Goal: Task Accomplishment & Management: Use online tool/utility

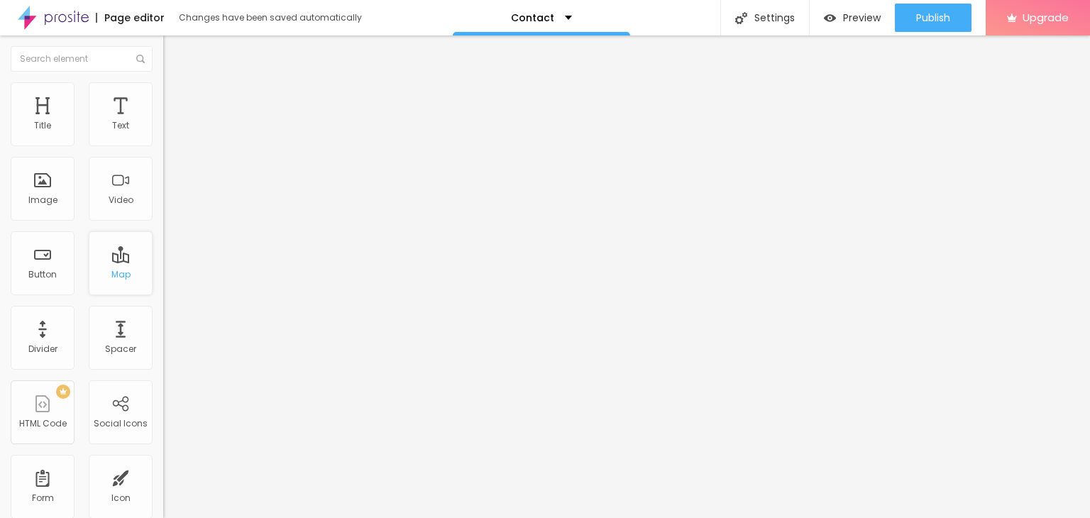
click at [115, 270] on div "Map" at bounding box center [120, 275] width 19 height 10
click at [163, 133] on input "Alboom [GEOGRAPHIC_DATA]" at bounding box center [248, 126] width 170 height 14
paste input "[STREET_ADDRESS]"
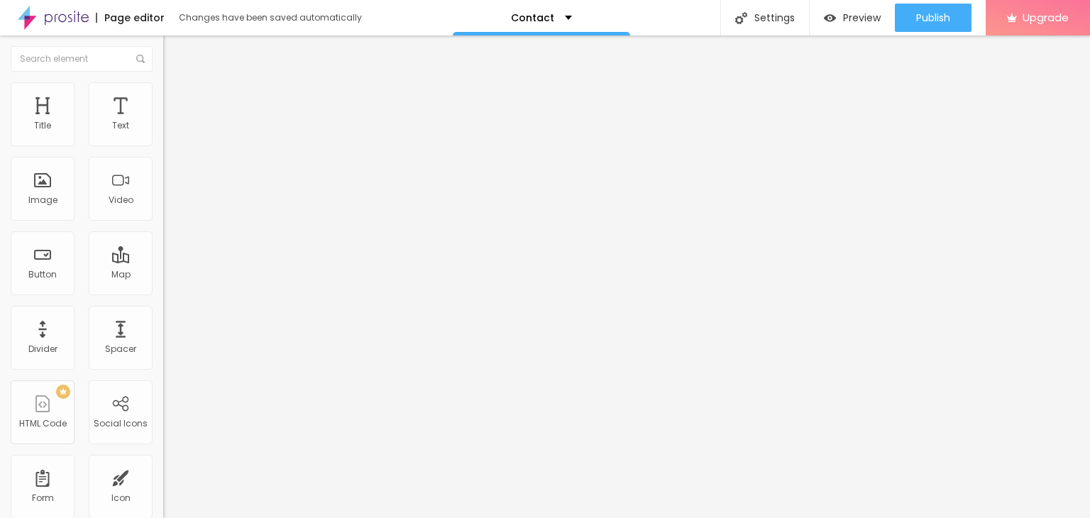
scroll to position [0, 60]
type input "[STREET_ADDRESS]"
click at [176, 98] on span "Style" at bounding box center [186, 92] width 21 height 12
click at [163, 97] on li "Advanced" at bounding box center [244, 104] width 163 height 14
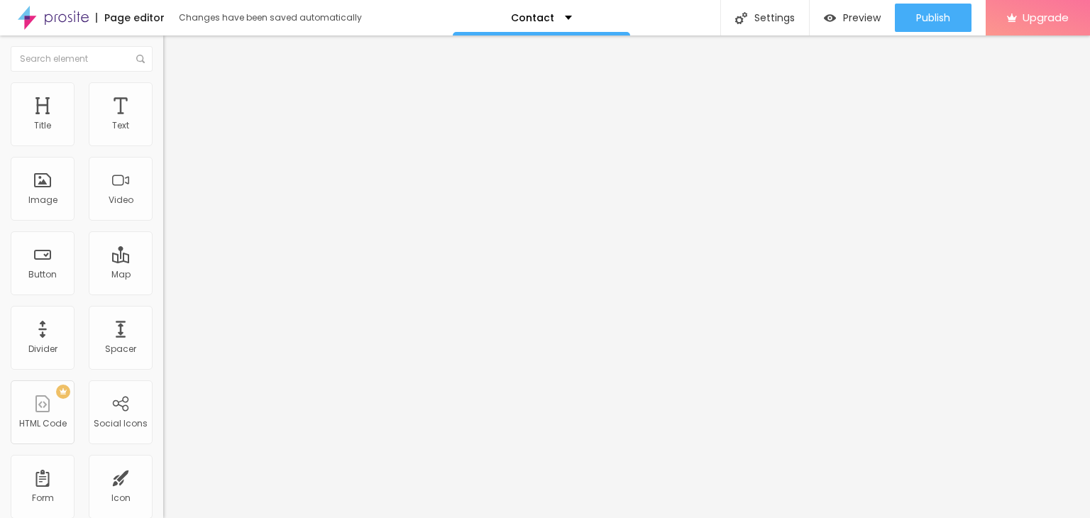
click at [176, 84] on span "Content" at bounding box center [193, 78] width 35 height 12
click at [163, 57] on button "Edit Map" at bounding box center [244, 51] width 163 height 33
click at [53, 195] on div "Image" at bounding box center [42, 200] width 29 height 10
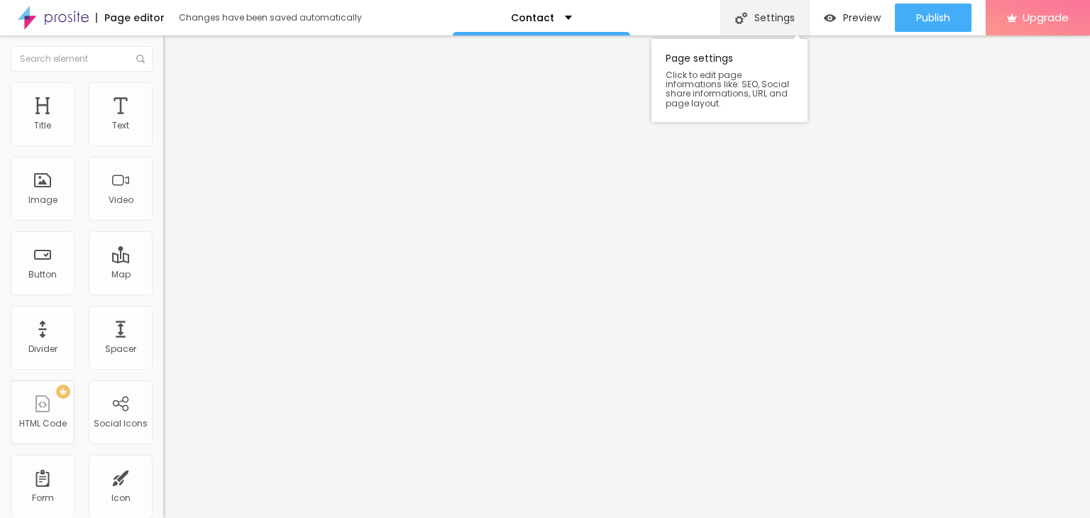
click at [761, 21] on div "Settings" at bounding box center [764, 17] width 89 height 35
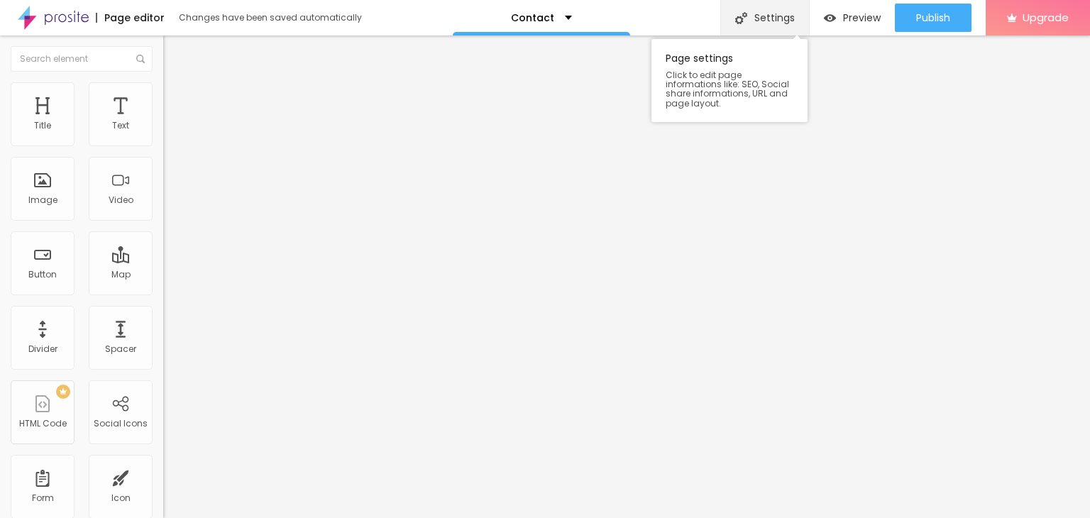
click at [744, 17] on img at bounding box center [741, 18] width 12 height 12
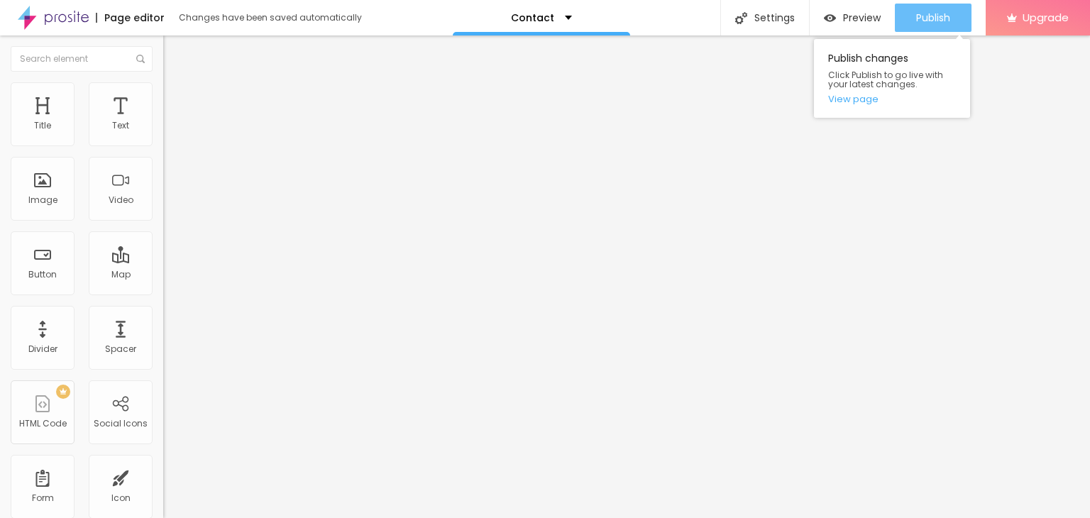
click at [932, 21] on span "Publish" at bounding box center [933, 17] width 34 height 11
